Goal: Information Seeking & Learning: Learn about a topic

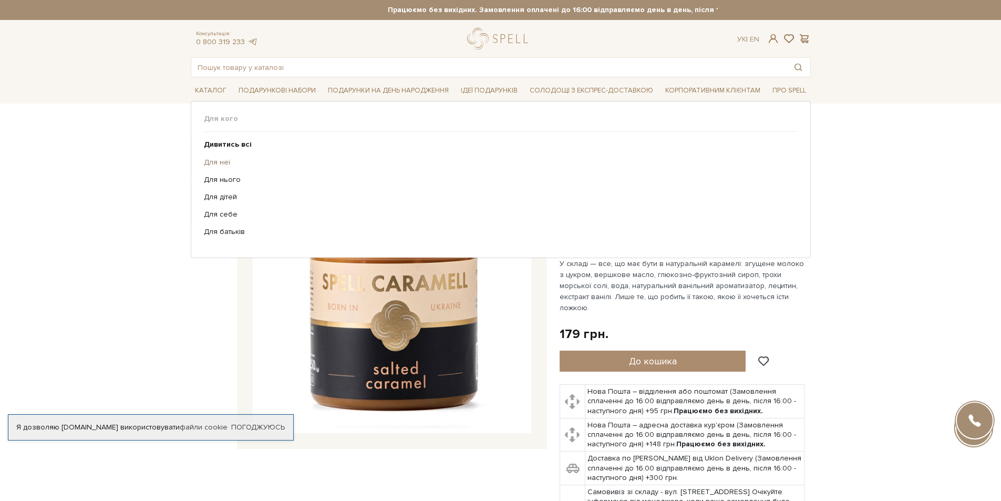
click at [221, 162] on link "Для неї" at bounding box center [497, 162] width 586 height 9
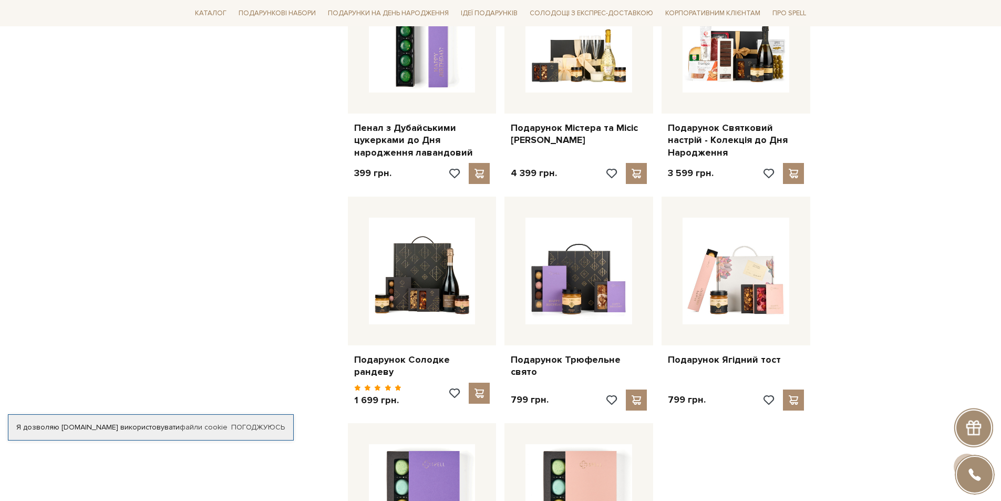
scroll to position [946, 0]
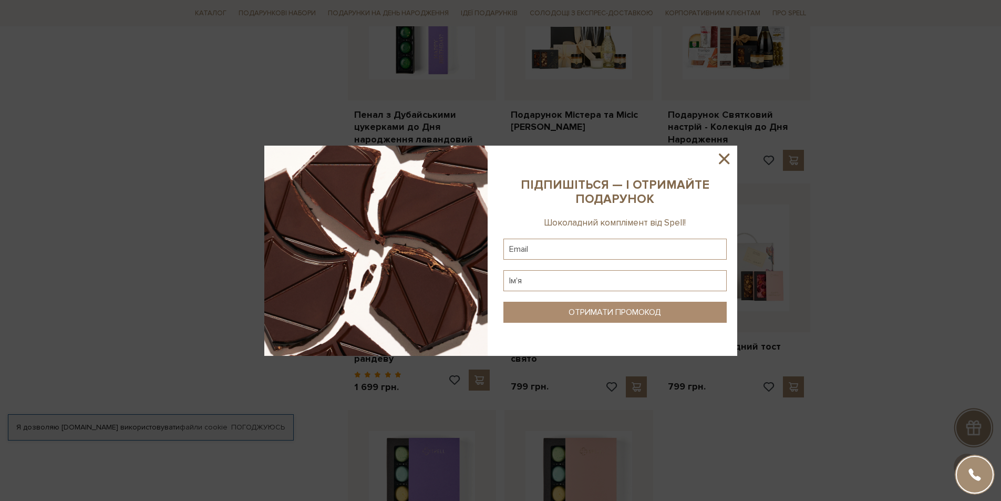
click at [722, 156] on icon at bounding box center [724, 158] width 11 height 11
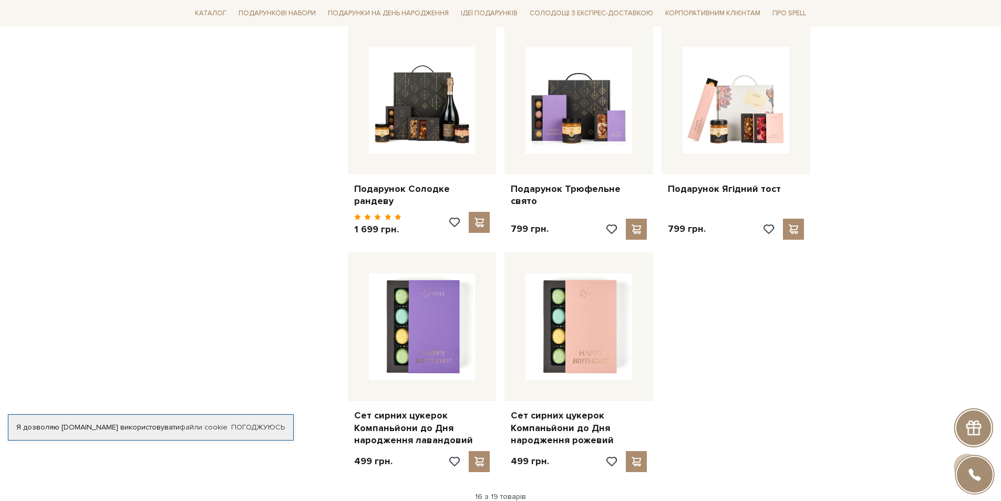
scroll to position [1419, 0]
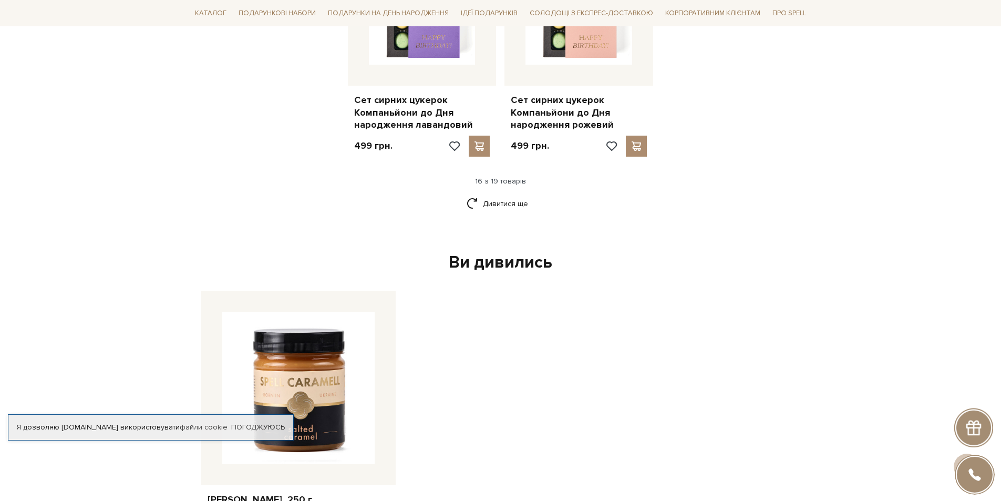
click at [535, 196] on div "Дивитися ще" at bounding box center [501, 209] width 629 height 31
click at [512, 194] on link "Дивитися ще" at bounding box center [501, 203] width 68 height 18
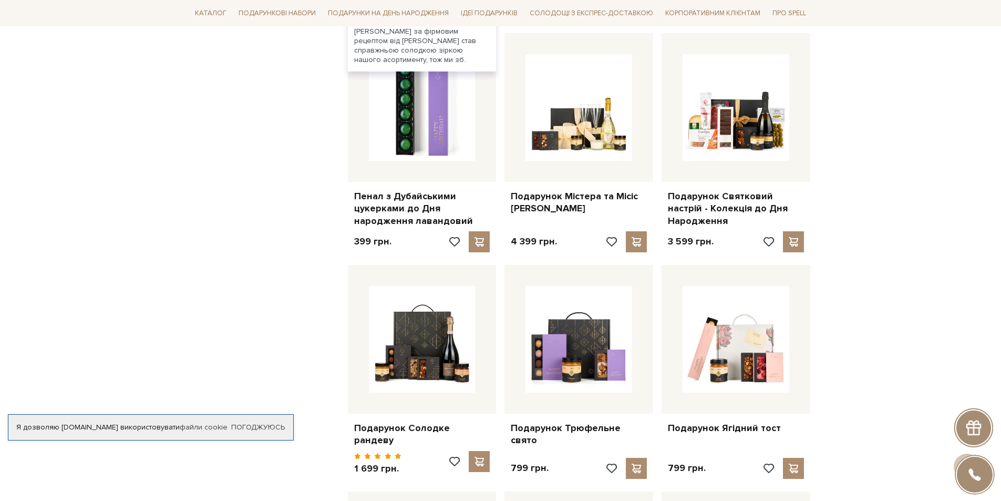
scroll to position [736, 0]
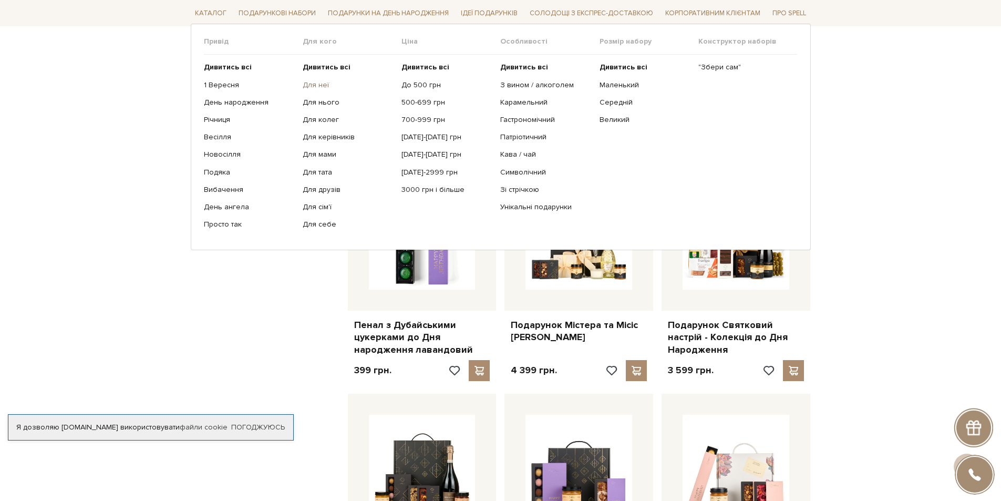
click at [327, 86] on link "Для неї" at bounding box center [348, 84] width 91 height 9
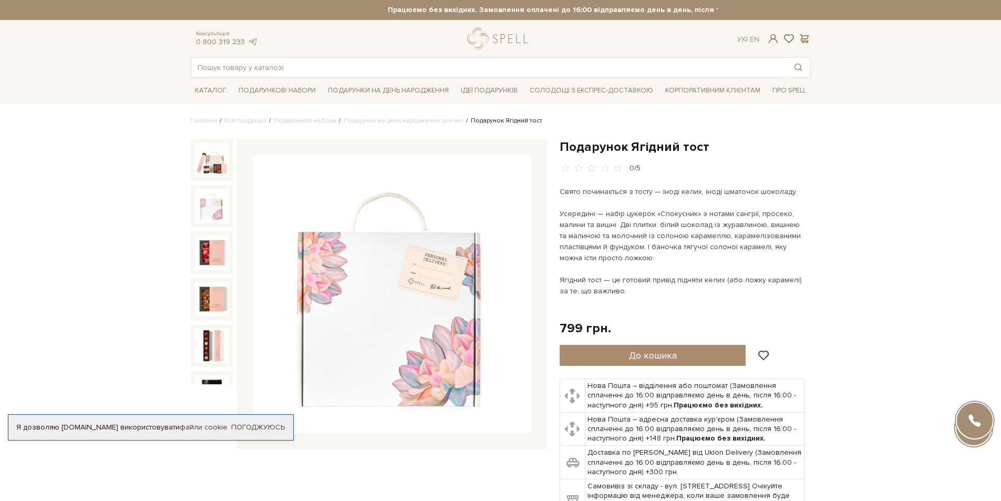
click at [222, 193] on img at bounding box center [212, 206] width 34 height 34
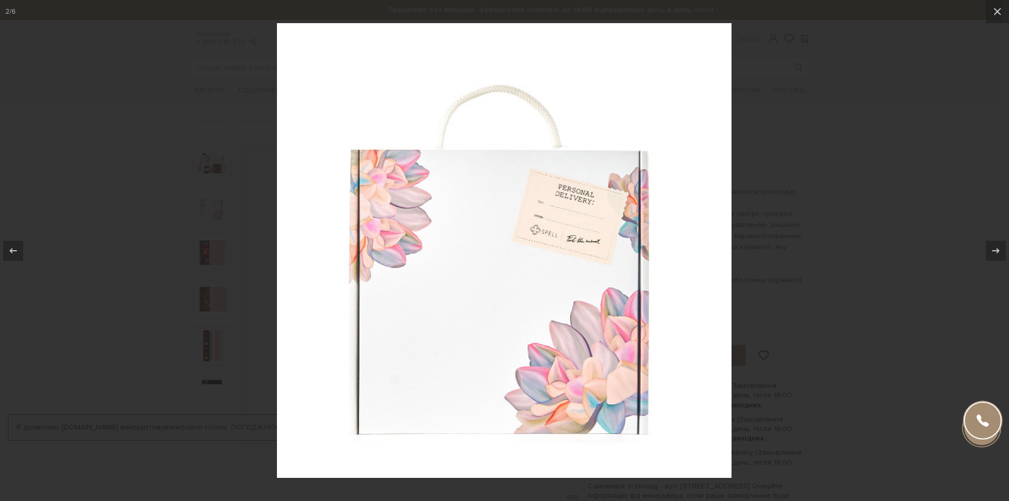
drag, startPoint x: 868, startPoint y: 148, endPoint x: 851, endPoint y: 150, distance: 16.9
click at [861, 150] on div at bounding box center [504, 250] width 1009 height 501
click at [786, 163] on div at bounding box center [504, 250] width 1009 height 501
click at [786, 88] on div at bounding box center [504, 250] width 1009 height 501
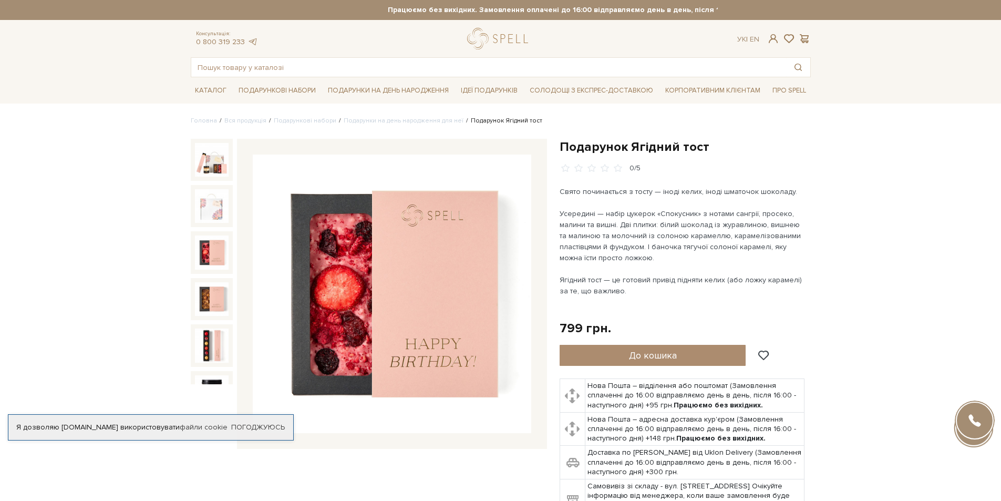
click at [214, 253] on img at bounding box center [212, 253] width 34 height 34
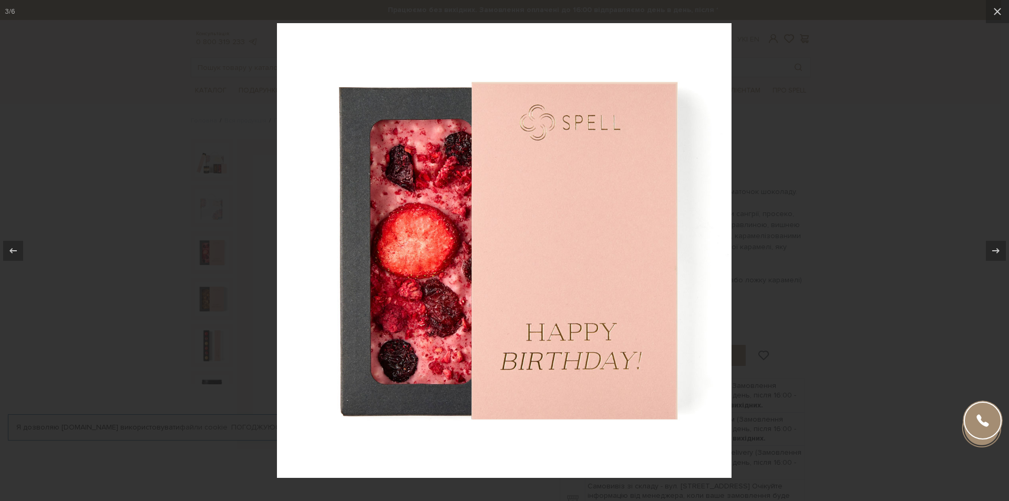
click at [207, 302] on div at bounding box center [504, 250] width 1009 height 501
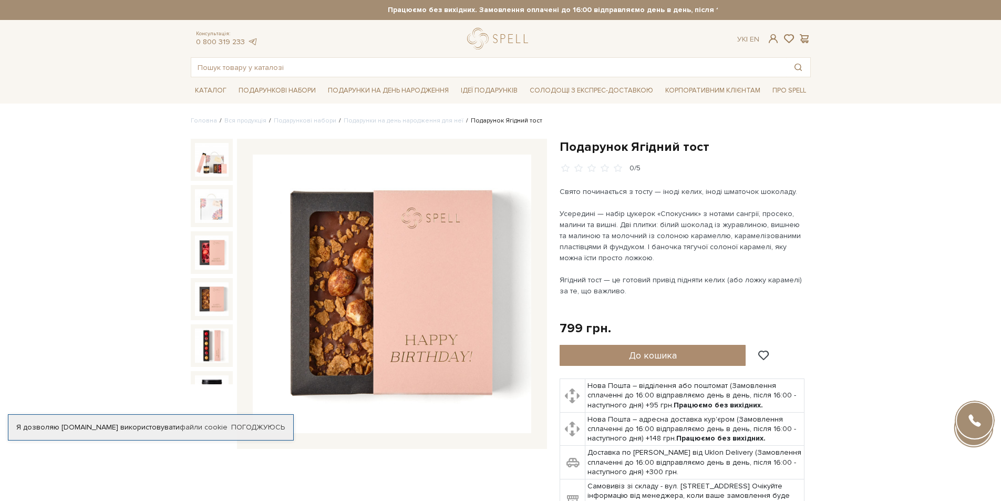
click at [218, 294] on img at bounding box center [212, 299] width 34 height 34
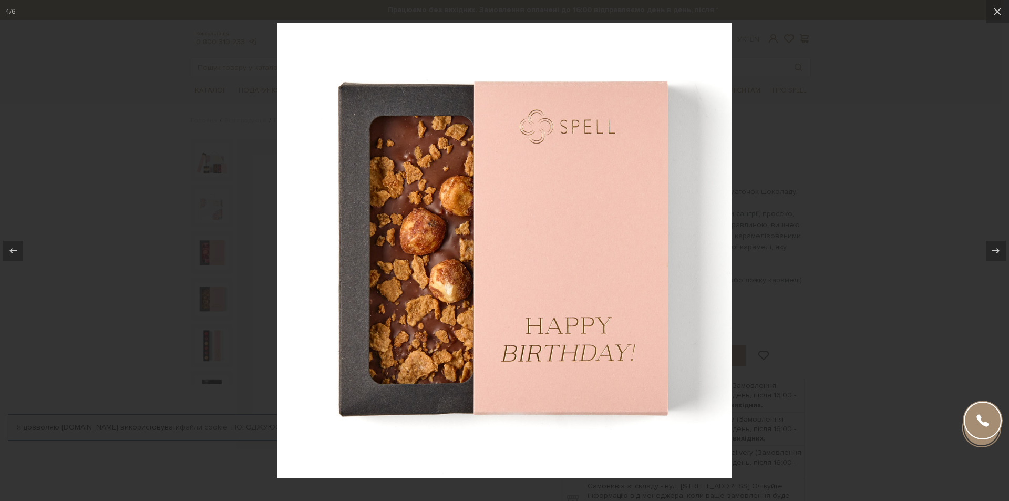
click at [218, 294] on div at bounding box center [504, 250] width 1009 height 501
click at [217, 299] on div at bounding box center [504, 250] width 1009 height 501
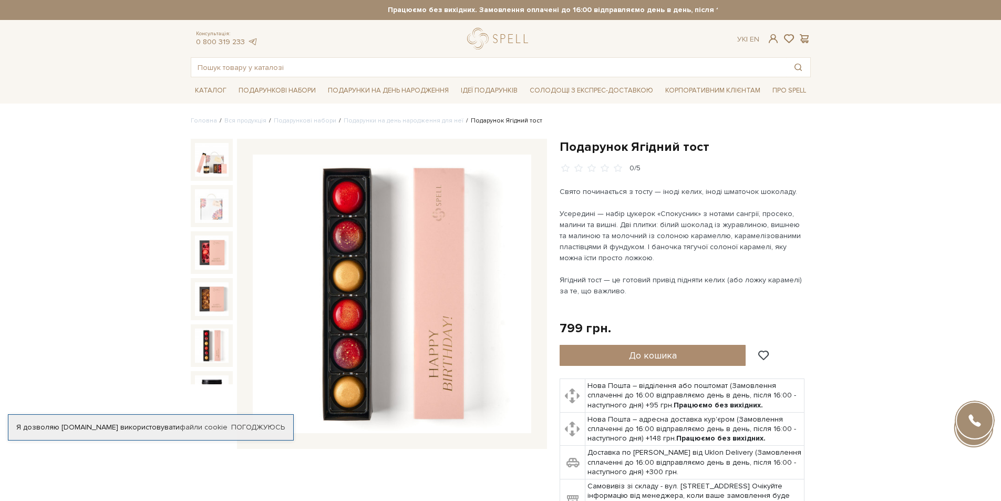
scroll to position [23, 0]
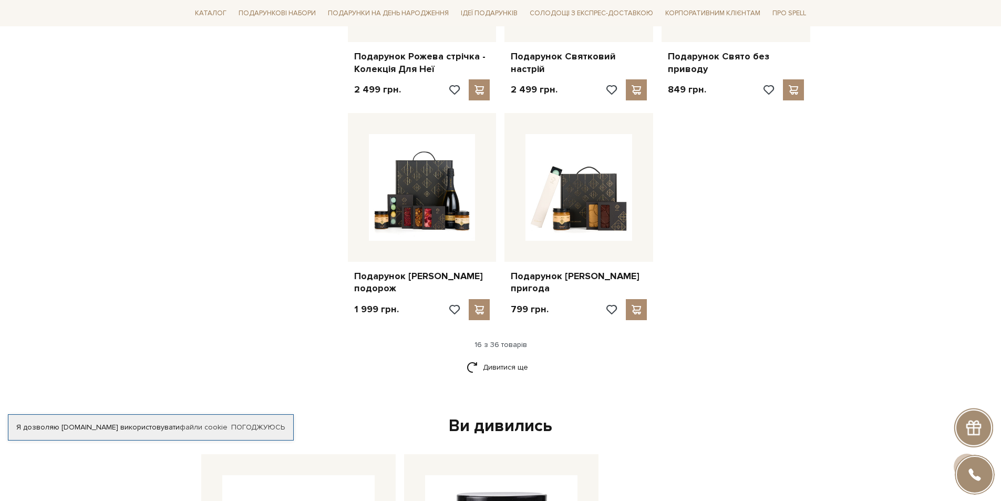
scroll to position [1209, 0]
click at [514, 359] on link "Дивитися ще" at bounding box center [501, 366] width 68 height 18
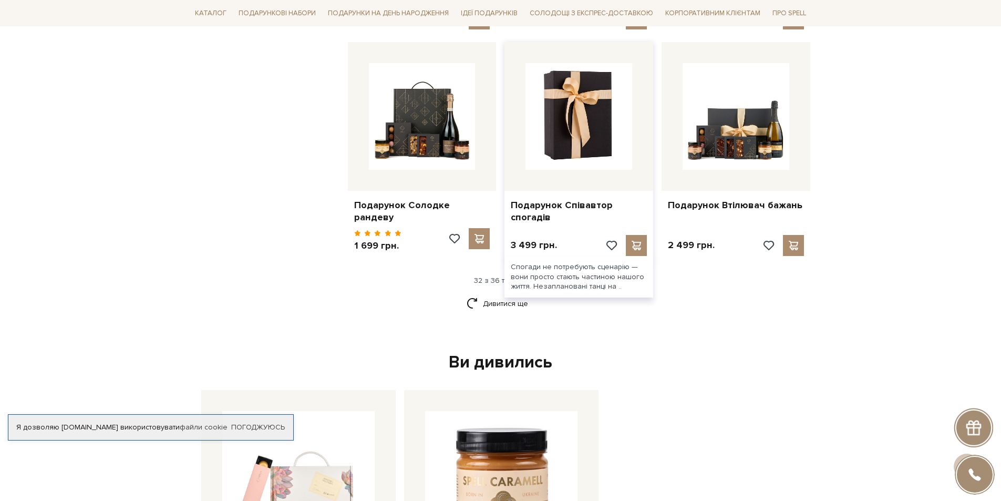
scroll to position [2313, 0]
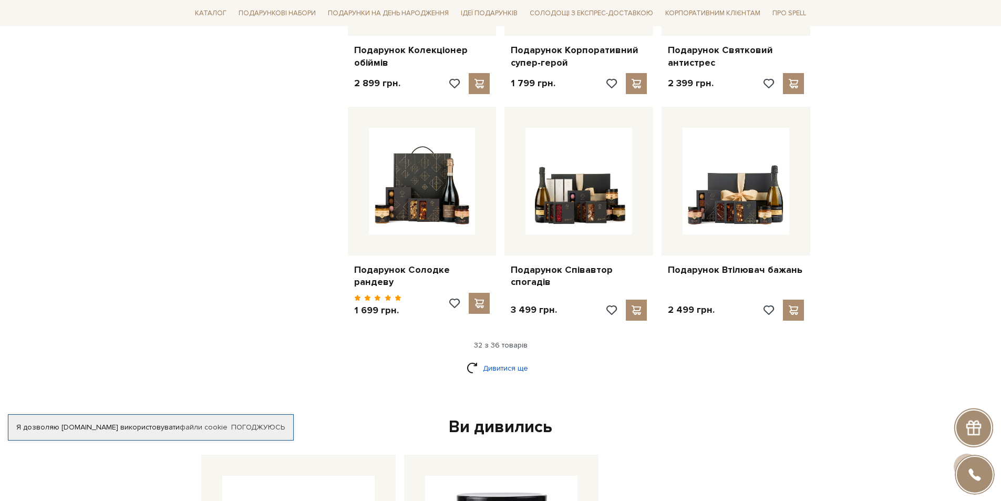
click at [488, 359] on link "Дивитися ще" at bounding box center [501, 368] width 68 height 18
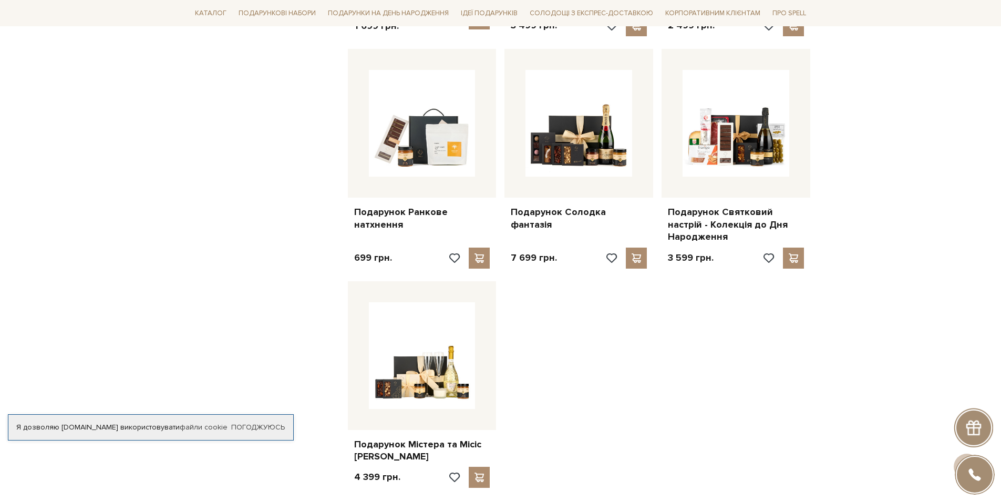
scroll to position [2523, 0]
